Goal: Check status: Check status

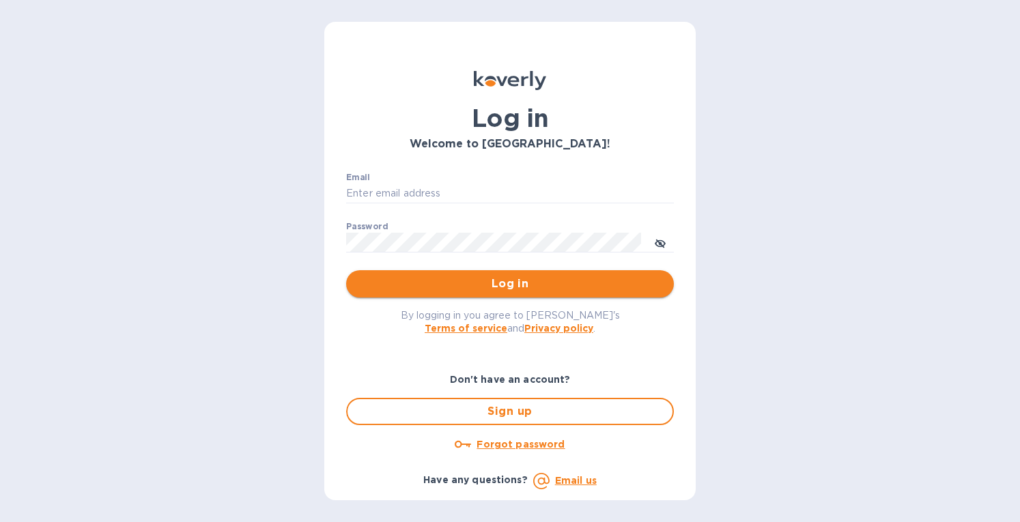
type input "eringrace@selectsellars.com"
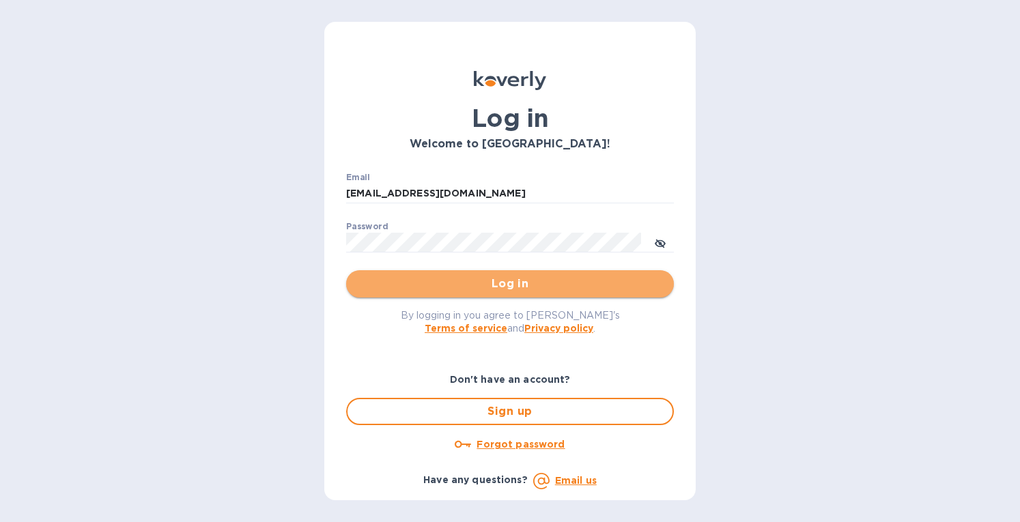
click at [416, 280] on span "Log in" at bounding box center [510, 284] width 306 height 16
